Goal: Navigation & Orientation: Find specific page/section

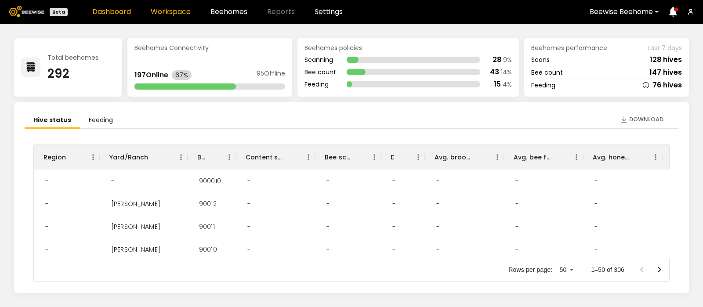
click at [165, 12] on link "Workspace" at bounding box center [171, 11] width 40 height 7
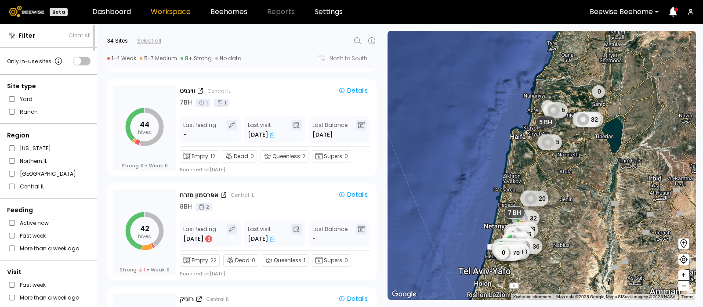
scroll to position [2082, 0]
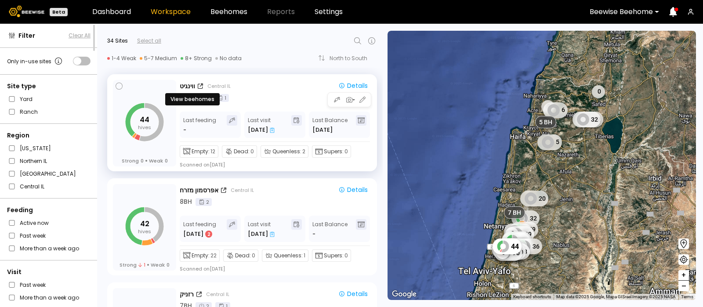
click at [187, 82] on div "ווינגיט" at bounding box center [187, 86] width 15 height 9
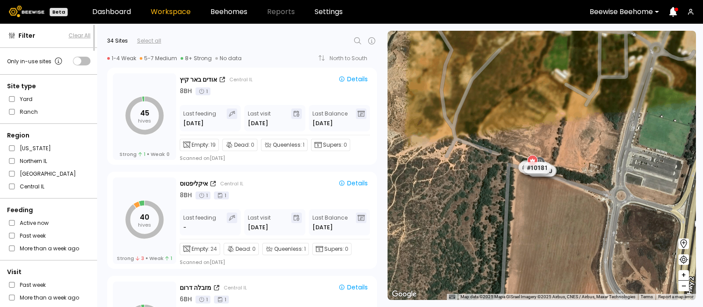
scroll to position [2506, 0]
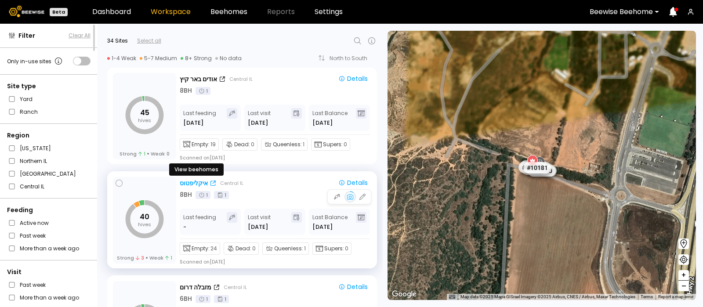
click at [195, 181] on div "איקליפטוס" at bounding box center [194, 183] width 28 height 9
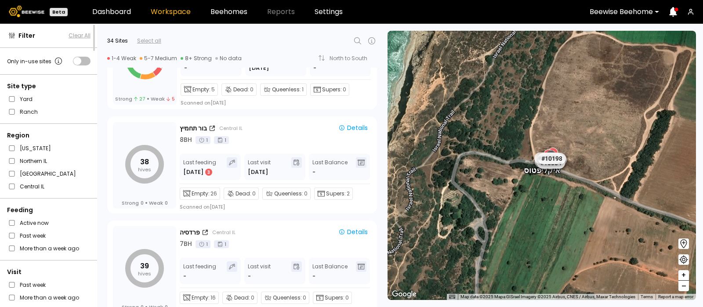
scroll to position [895, 0]
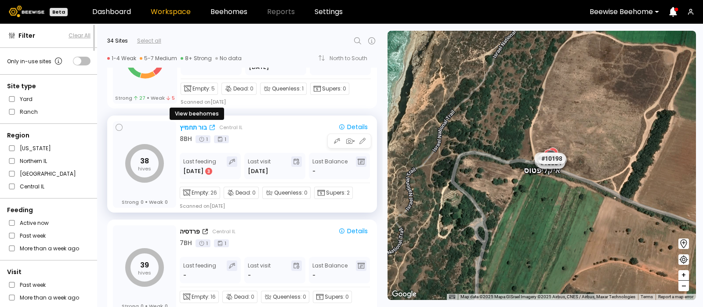
click at [191, 125] on div "בור תחמיץ" at bounding box center [193, 127] width 27 height 9
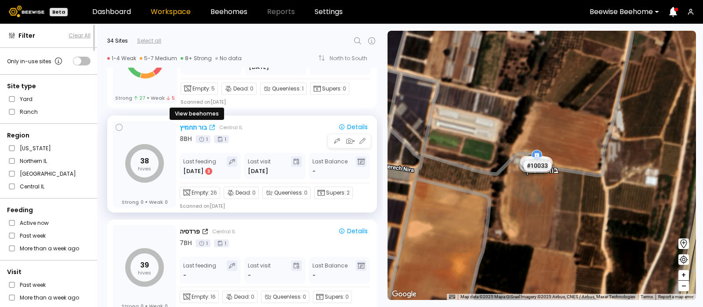
click at [192, 123] on div "בור תחמיץ" at bounding box center [193, 127] width 27 height 9
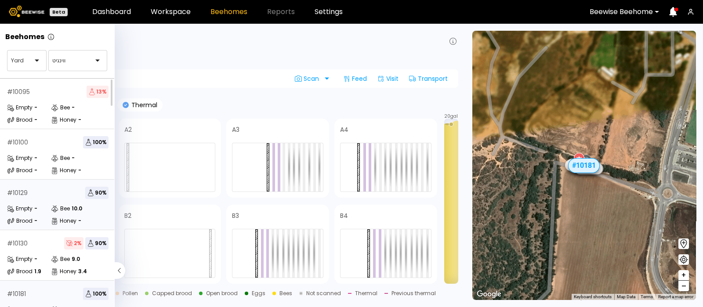
click at [33, 201] on div "# 10129 90 % Empty - Bee 10.0 Brood - Honey -" at bounding box center [58, 205] width 116 height 51
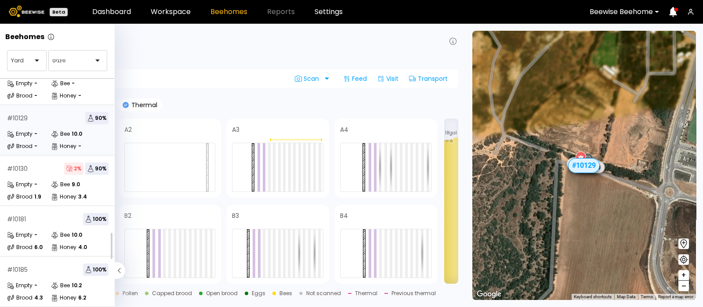
scroll to position [105, 0]
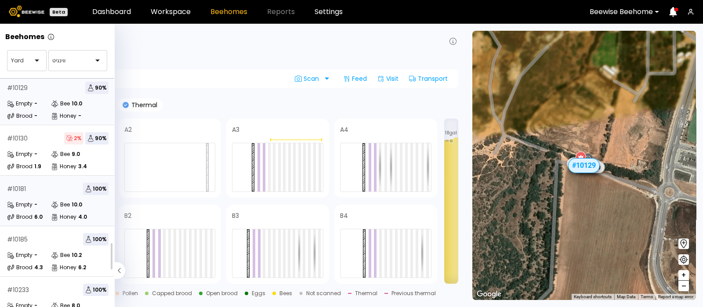
click at [14, 189] on div "# 10181" at bounding box center [16, 189] width 19 height 6
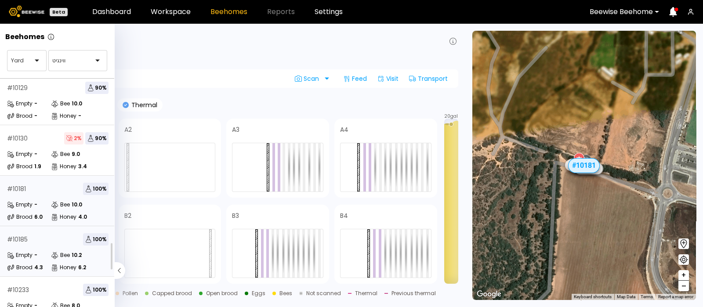
click at [32, 256] on div "Empty" at bounding box center [19, 255] width 25 height 9
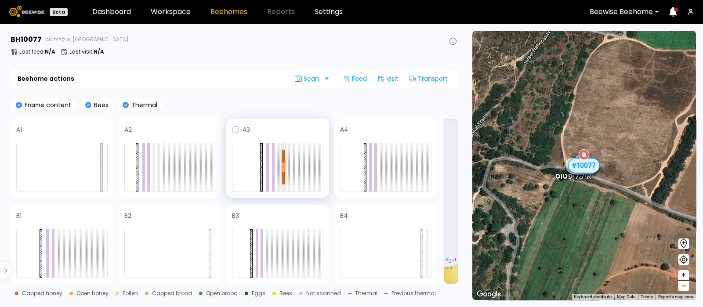
click at [284, 169] on div at bounding box center [283, 169] width 3 height 5
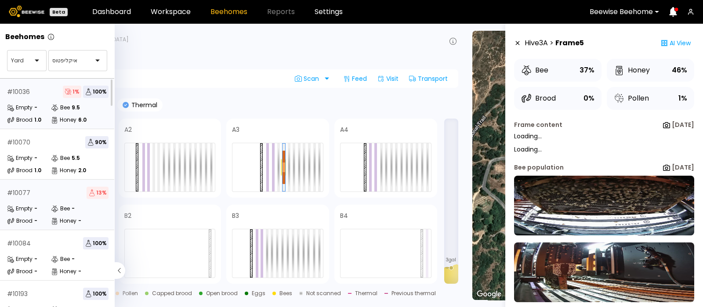
click at [26, 92] on div "# 10036" at bounding box center [18, 92] width 23 height 6
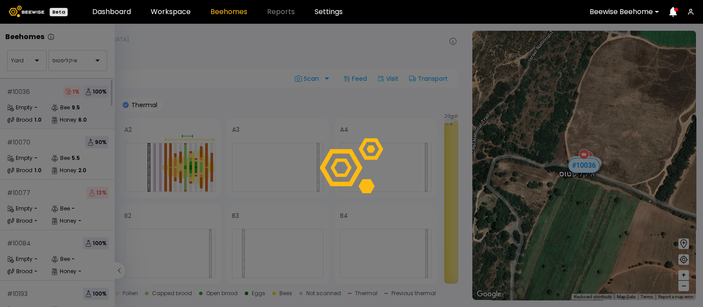
click at [26, 92] on div at bounding box center [351, 166] width 703 height 284
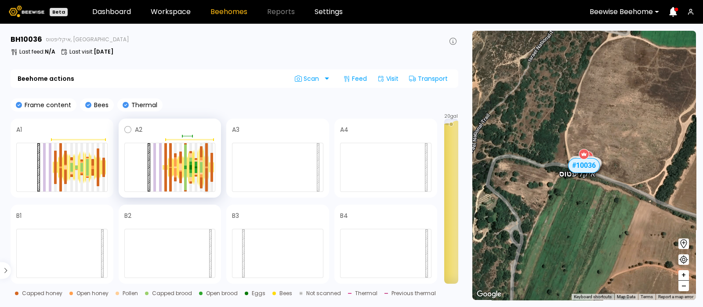
click at [207, 170] on div at bounding box center [206, 179] width 3 height 23
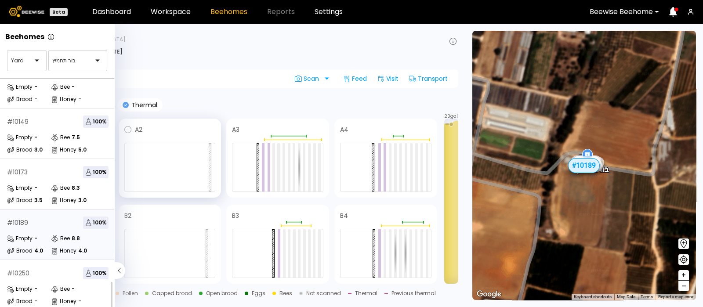
scroll to position [157, 0]
